Goal: Information Seeking & Learning: Learn about a topic

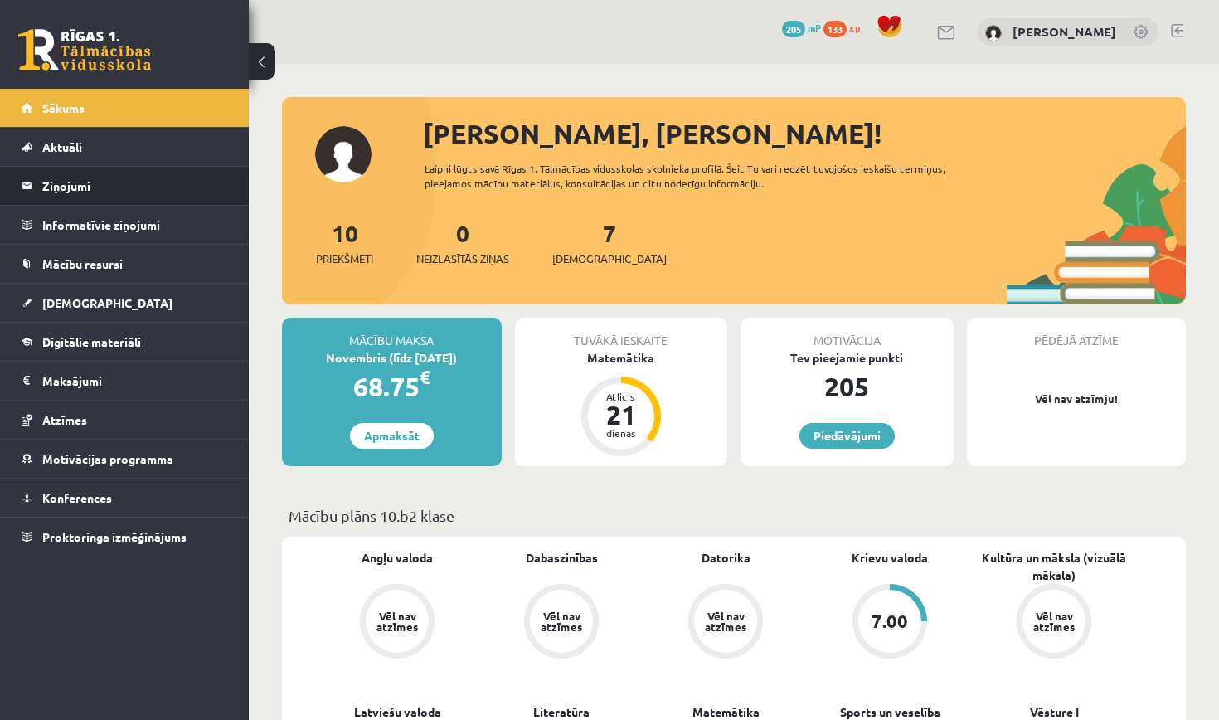
click at [181, 182] on legend "Ziņojumi 0" at bounding box center [135, 186] width 186 height 38
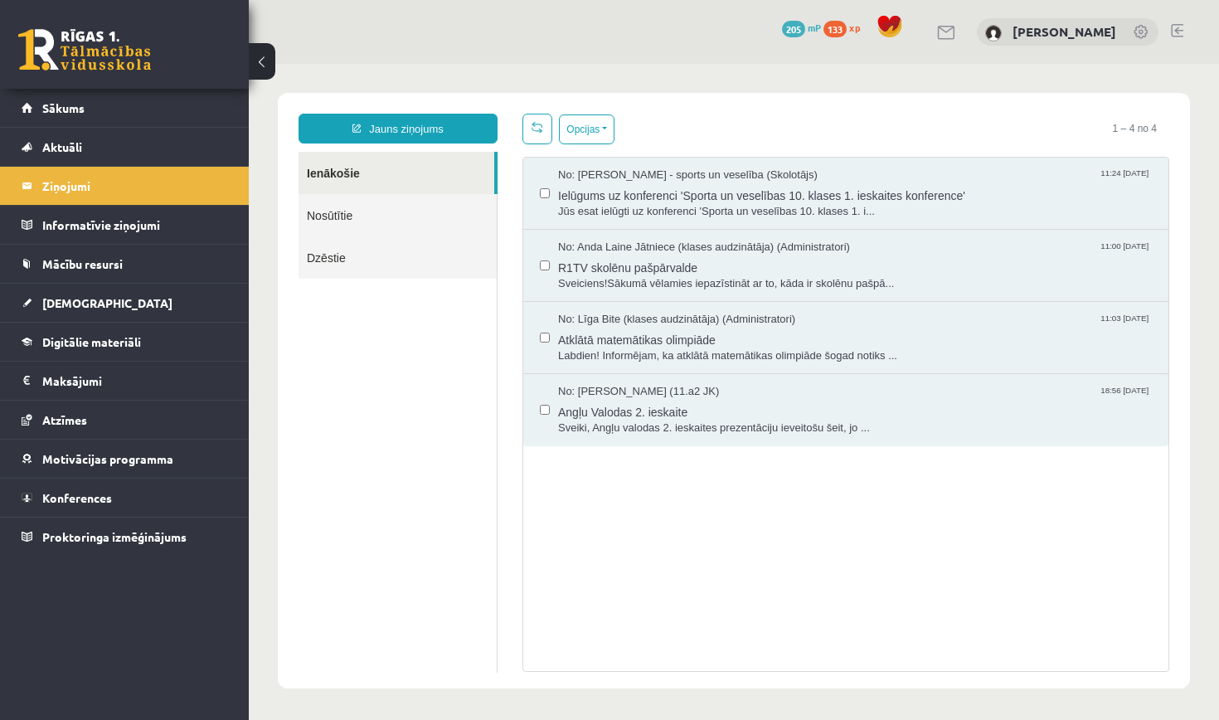
click at [339, 216] on link "Nosūtītie" at bounding box center [397, 215] width 198 height 42
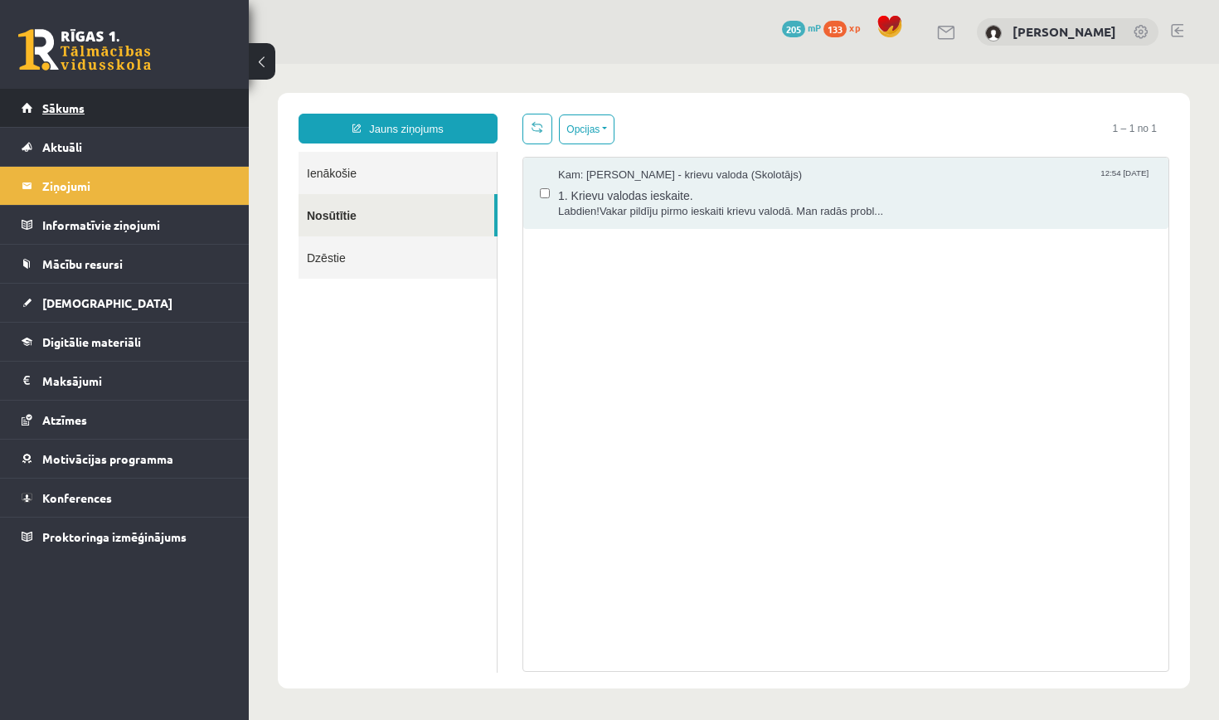
click at [195, 106] on link "Sākums" at bounding box center [125, 108] width 206 height 38
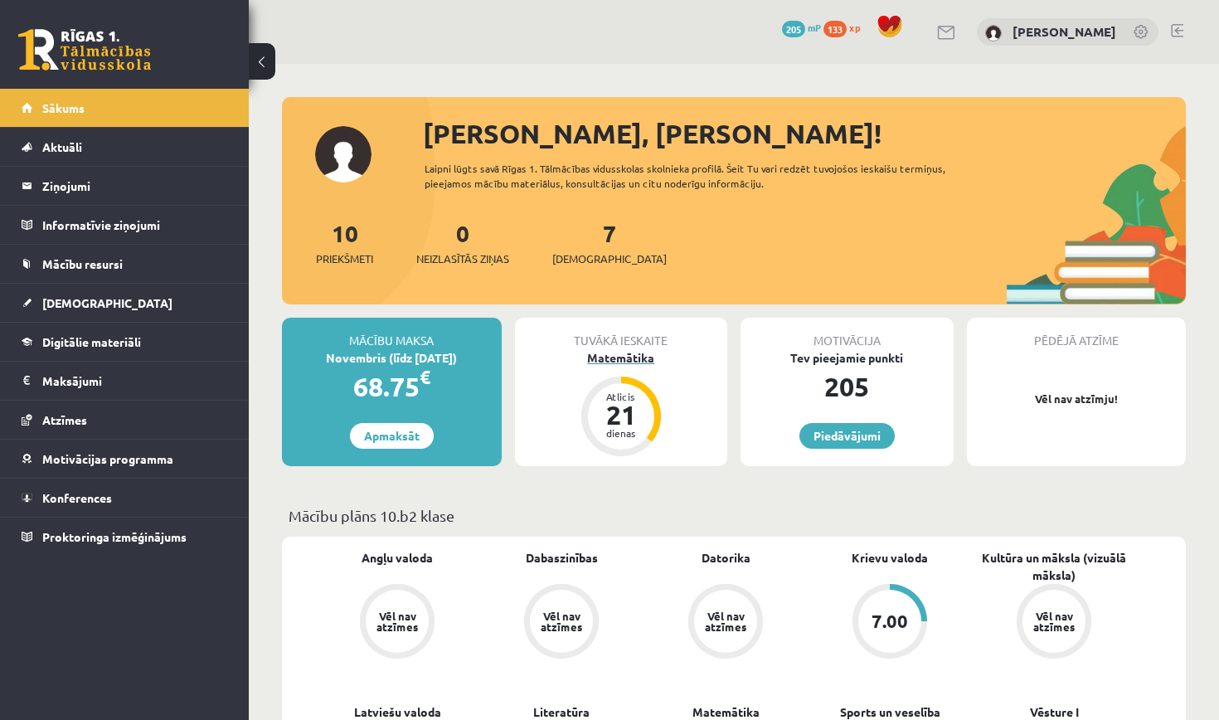
click at [641, 382] on div "Atlicis 21 dienas" at bounding box center [621, 416] width 80 height 80
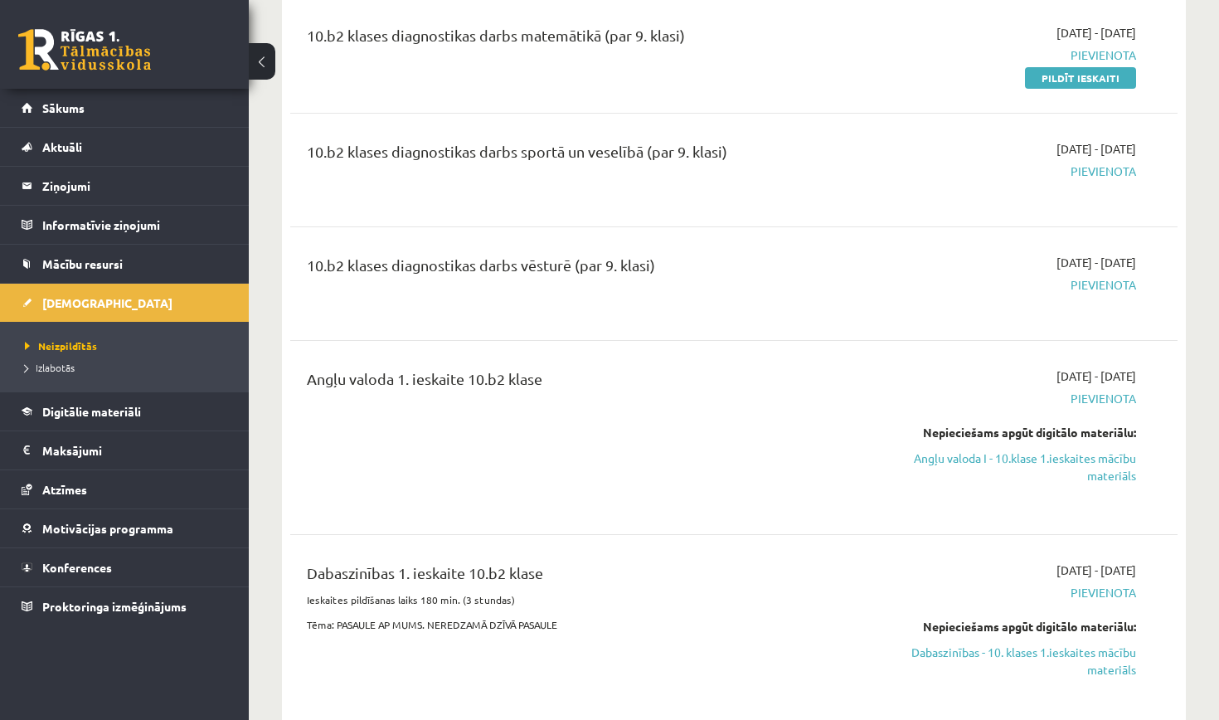
scroll to position [329, 0]
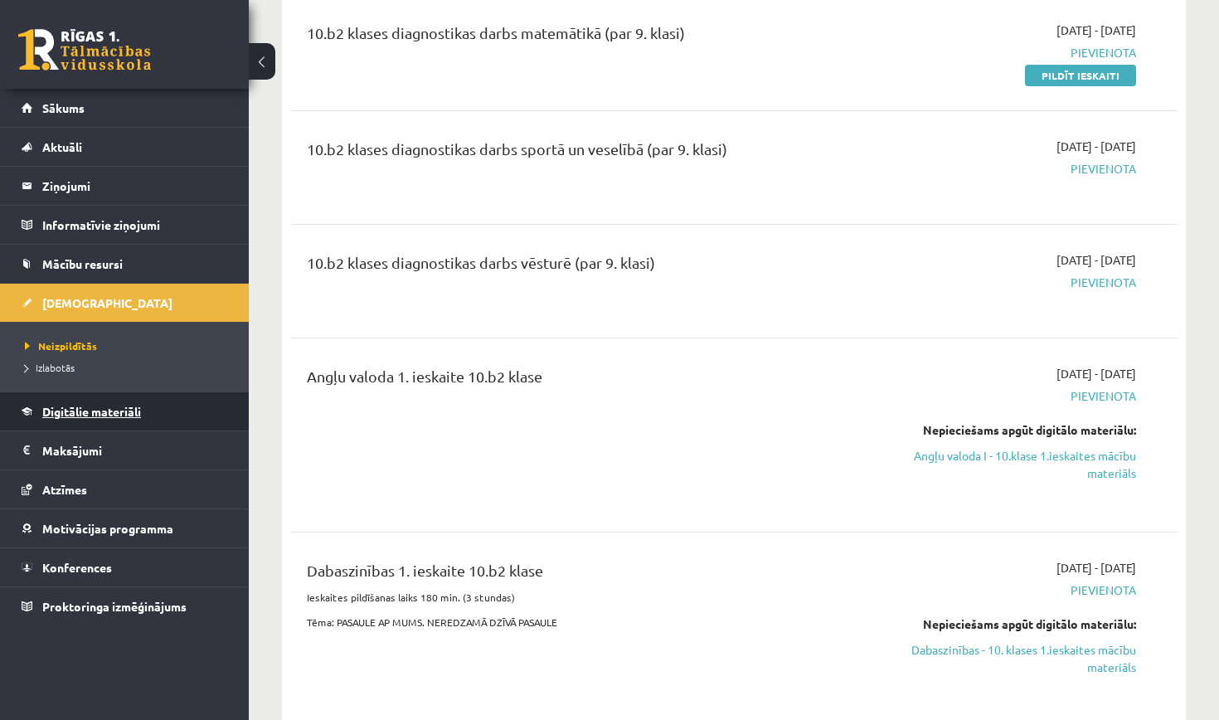
click at [185, 428] on link "Digitālie materiāli" at bounding box center [125, 411] width 206 height 38
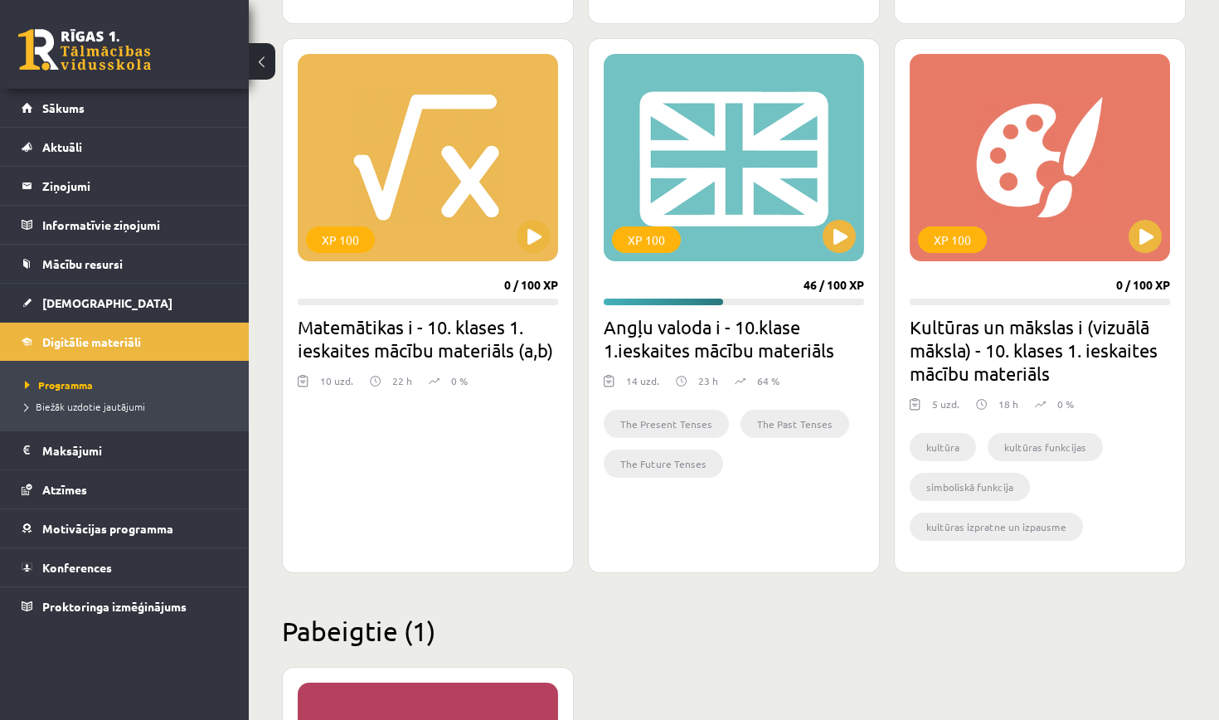
scroll to position [969, 0]
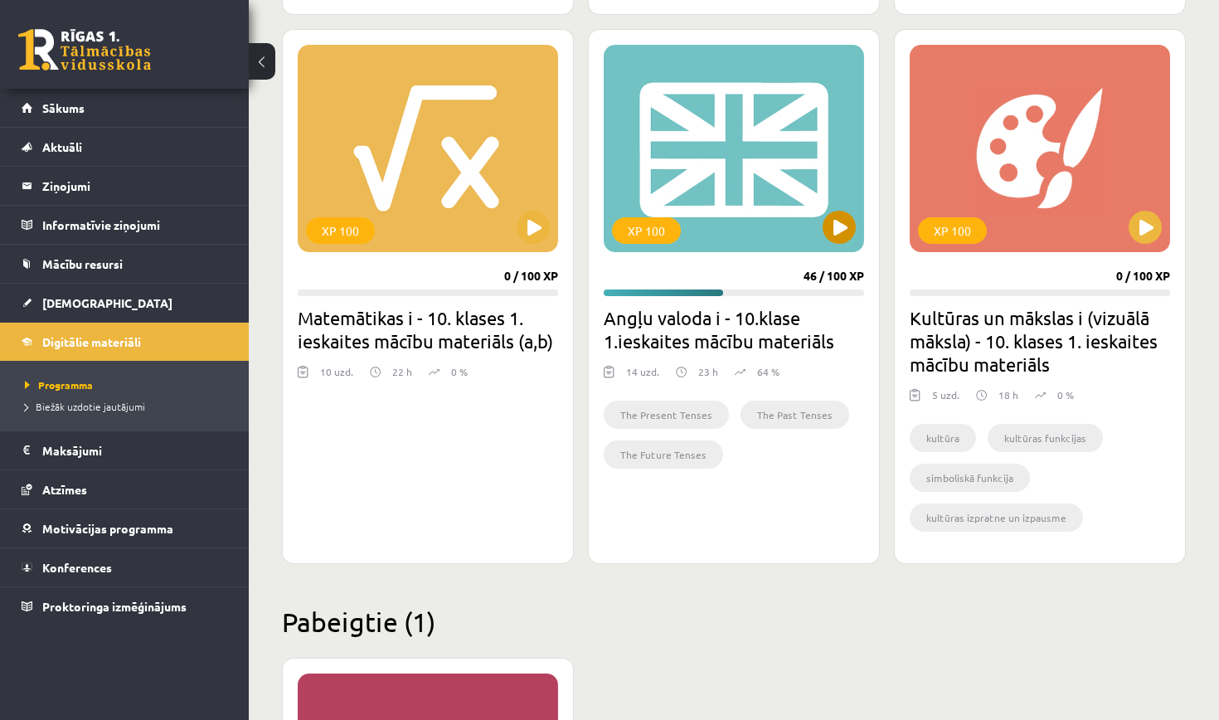
click at [843, 231] on button at bounding box center [838, 227] width 33 height 33
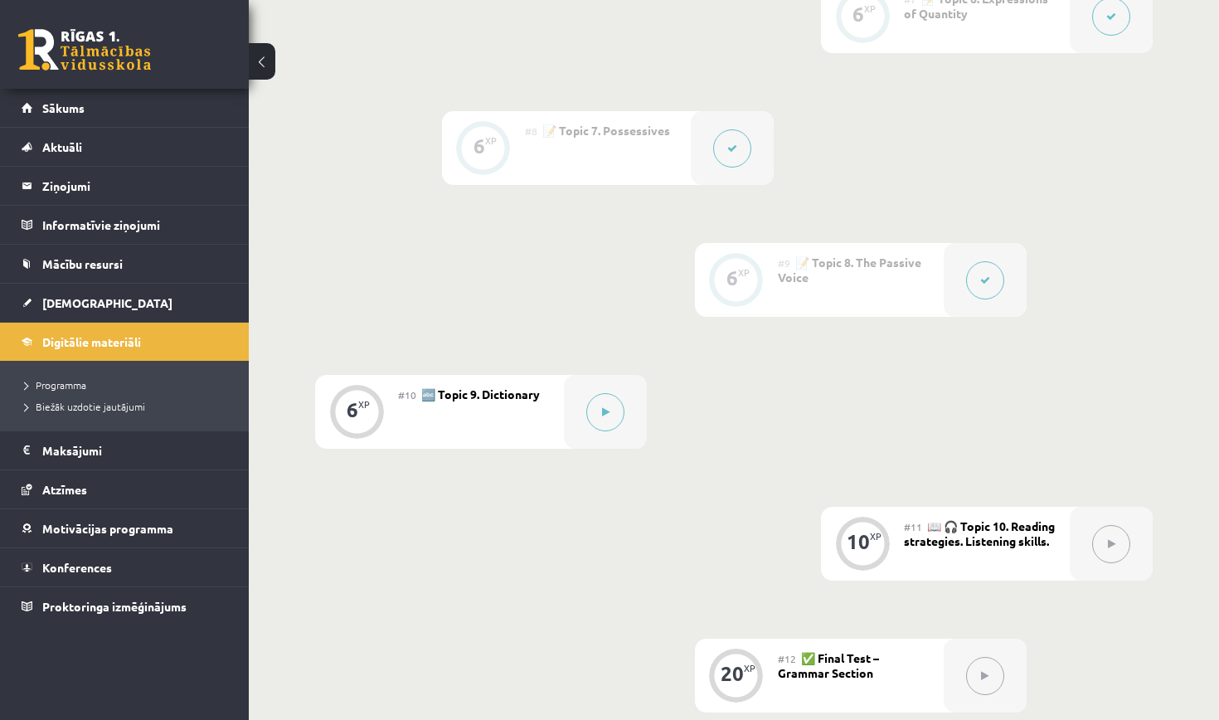
scroll to position [1326, 0]
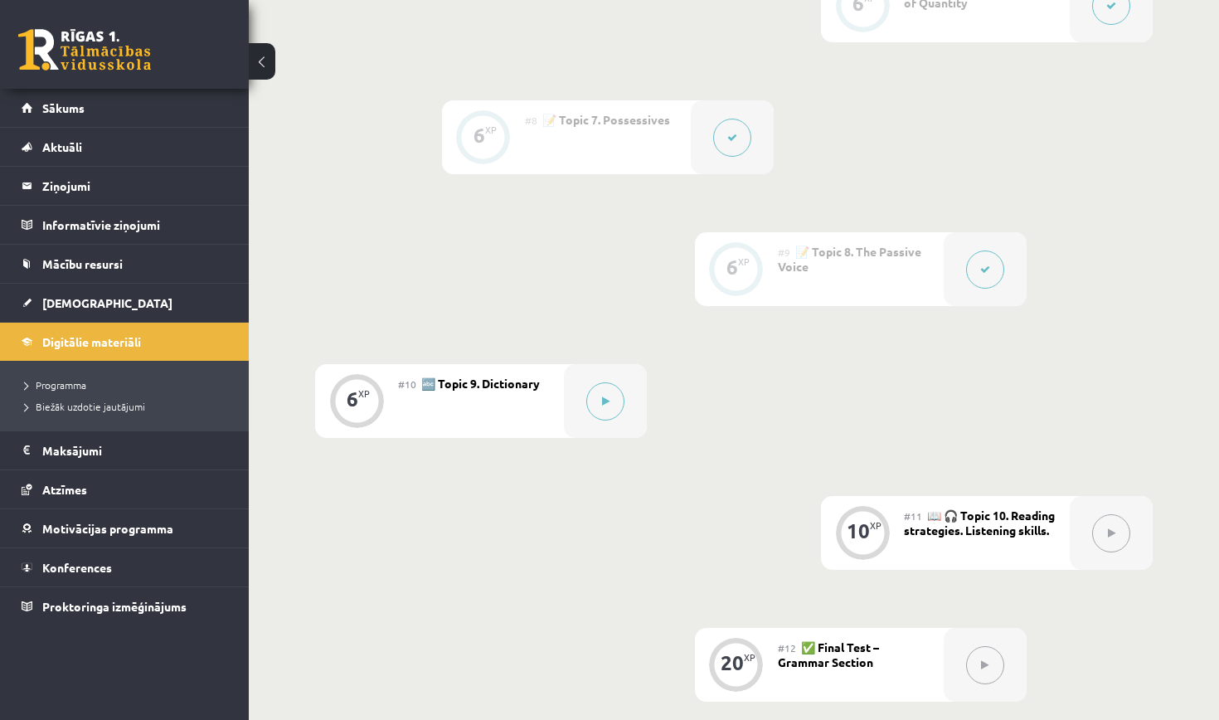
click at [981, 267] on icon at bounding box center [985, 269] width 10 height 10
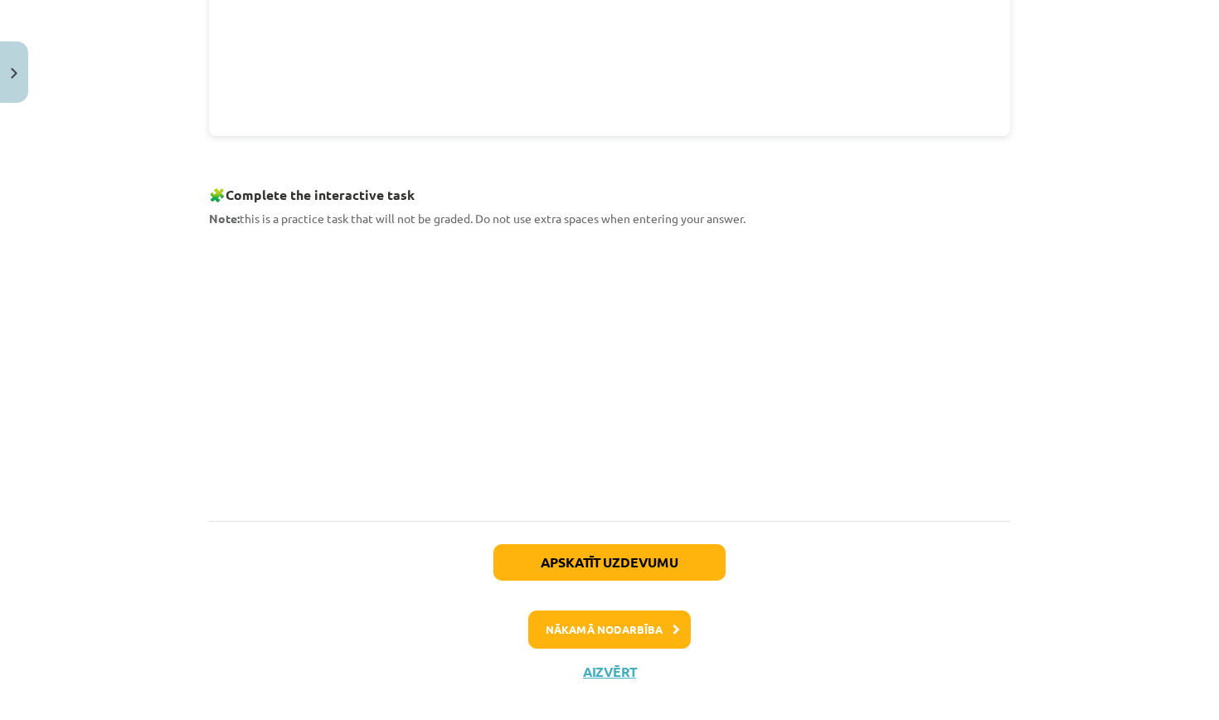
scroll to position [663, 0]
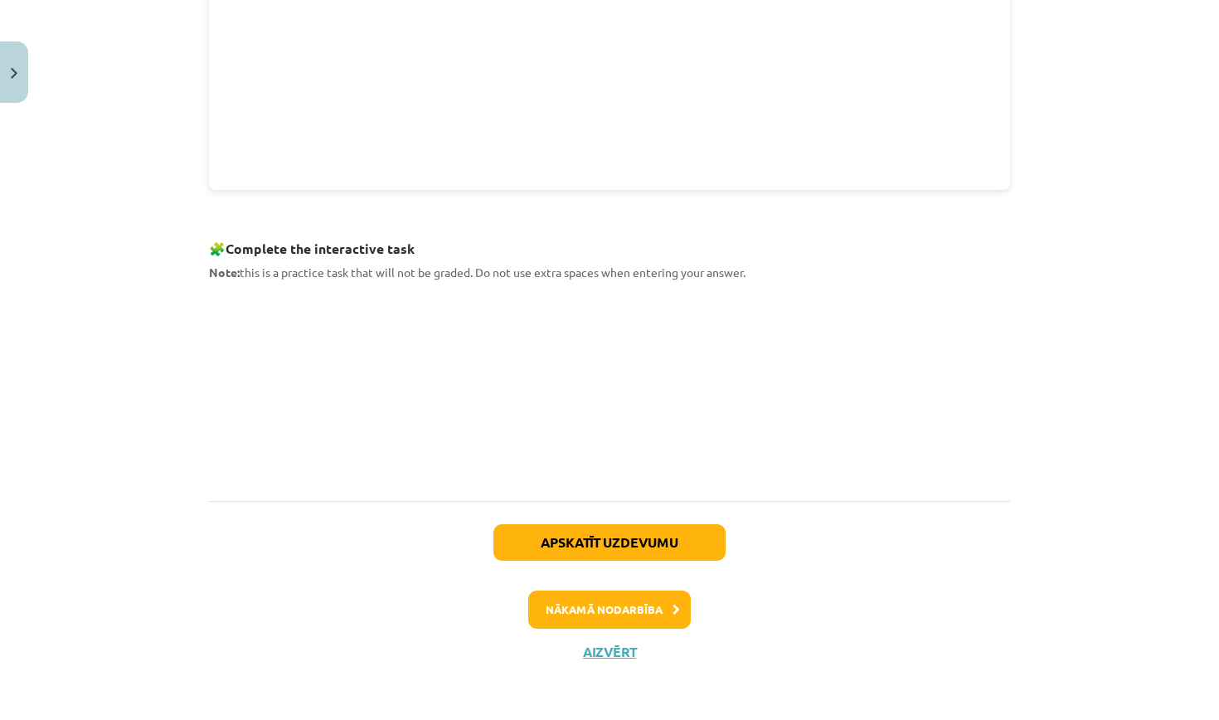
click at [620, 652] on button "Aizvērt" at bounding box center [609, 651] width 63 height 17
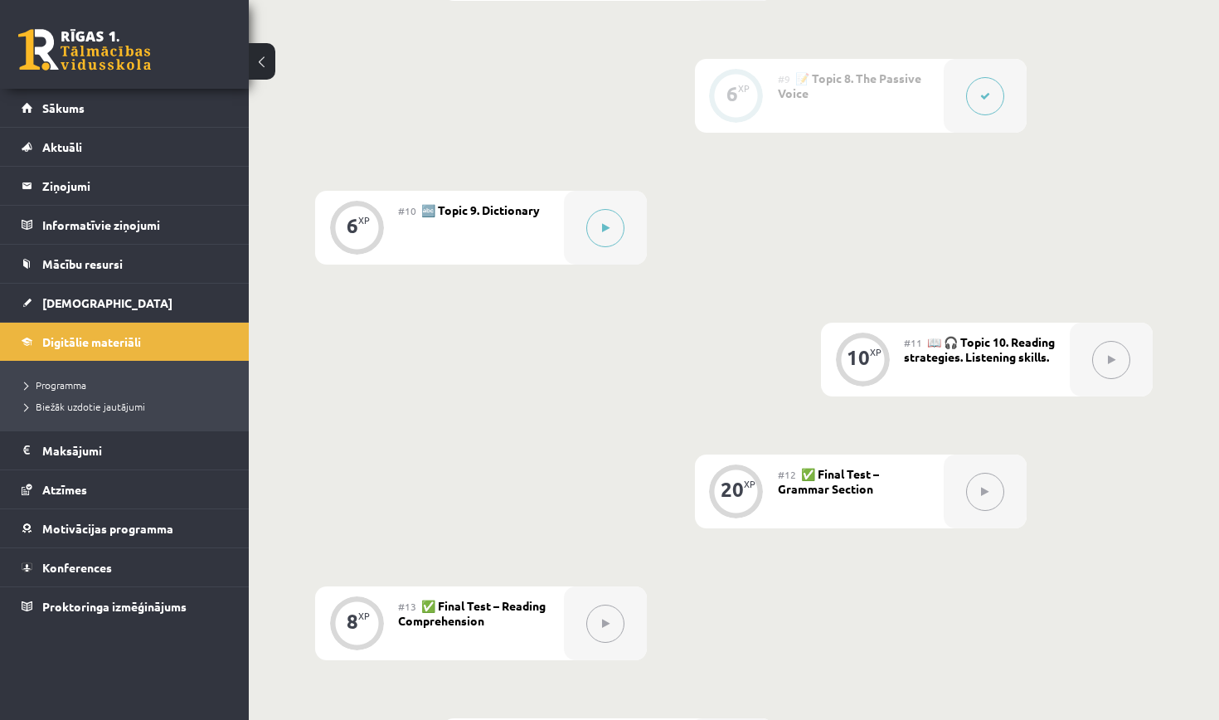
scroll to position [1500, 0]
click at [598, 217] on button at bounding box center [605, 228] width 38 height 38
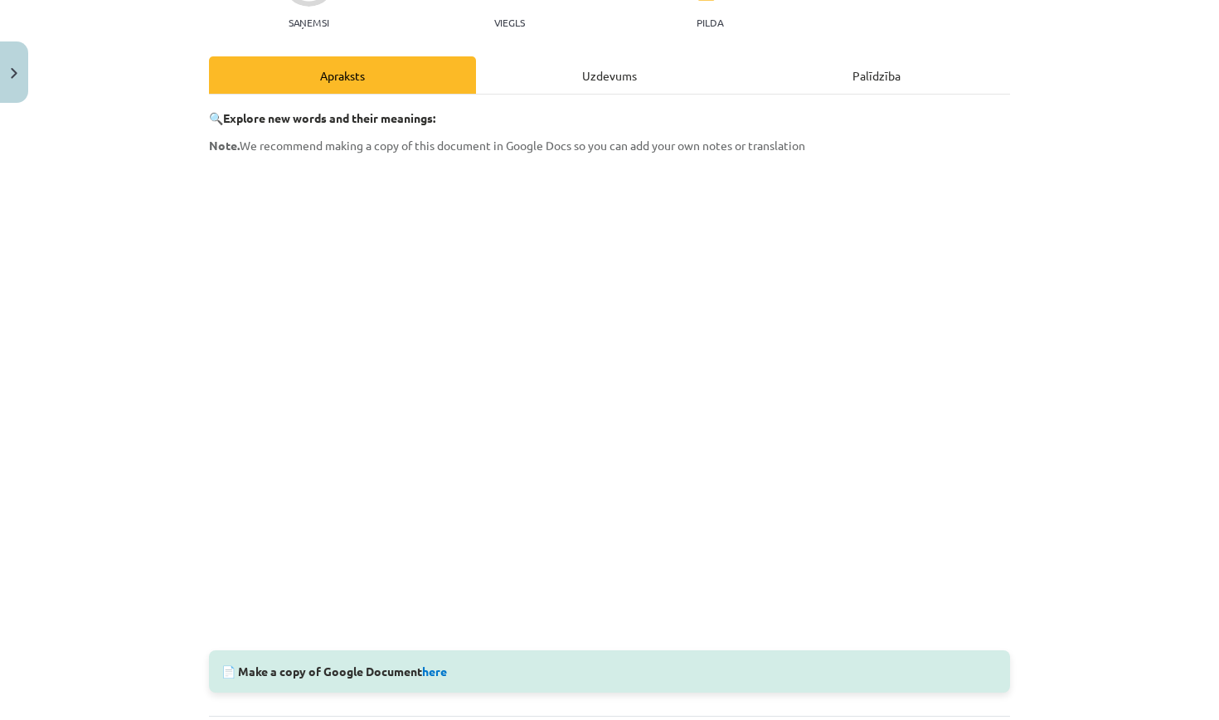
scroll to position [196, 0]
